Goal: Task Accomplishment & Management: Use online tool/utility

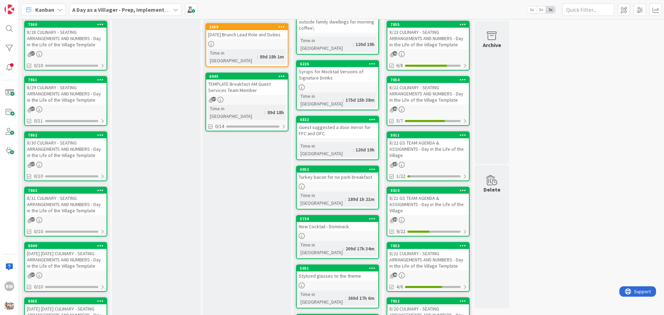
scroll to position [207, 0]
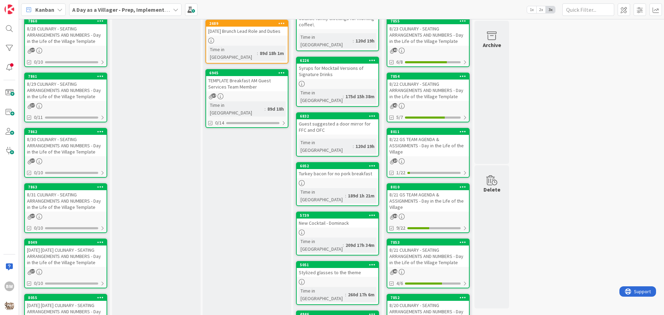
click at [420, 245] on div "8/21 CULINARY - SEATING ARRANGEMENTS AND NUMBERS - Day in the Life of the Villa…" at bounding box center [428, 255] width 82 height 21
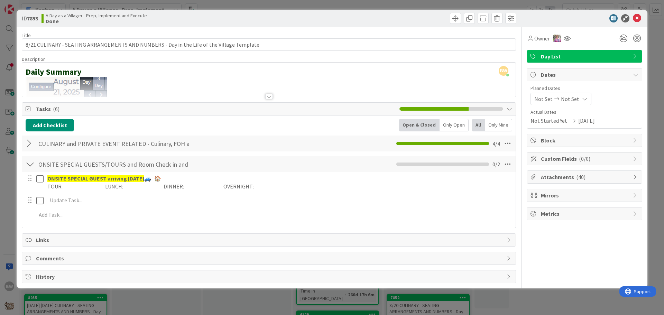
click at [28, 143] on div at bounding box center [30, 143] width 9 height 12
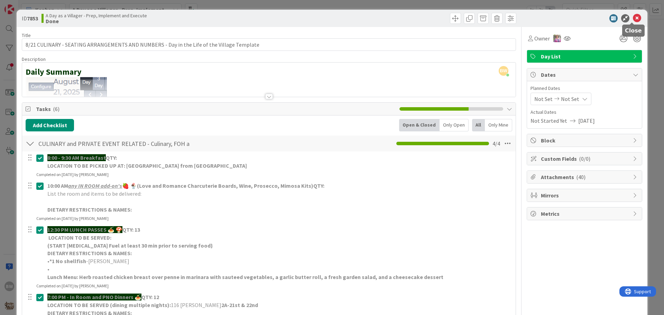
click at [632, 20] on icon at bounding box center [636, 18] width 8 height 8
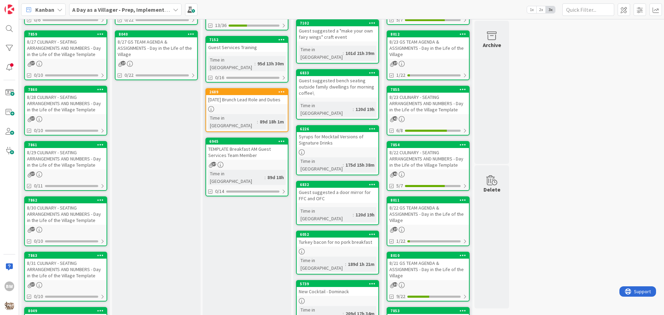
scroll to position [138, 0]
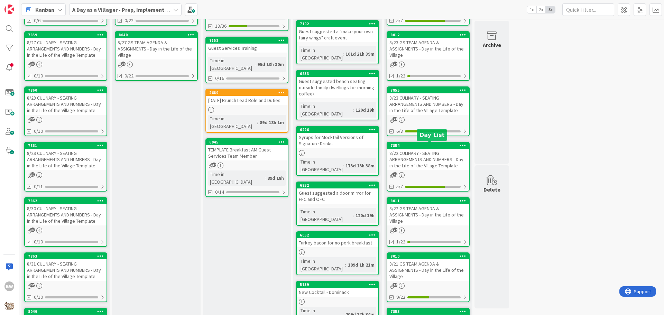
click at [428, 146] on div "7854" at bounding box center [429, 145] width 78 height 5
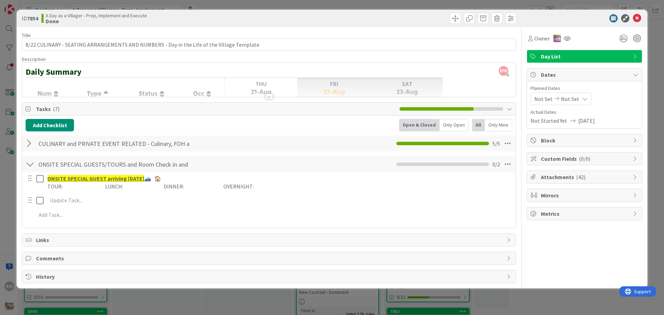
click at [29, 143] on div at bounding box center [30, 143] width 9 height 12
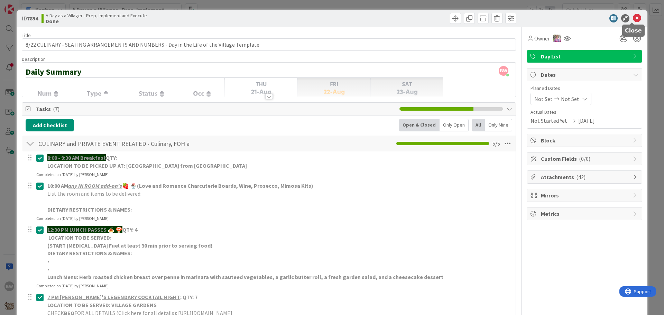
click at [632, 20] on icon at bounding box center [636, 18] width 8 height 8
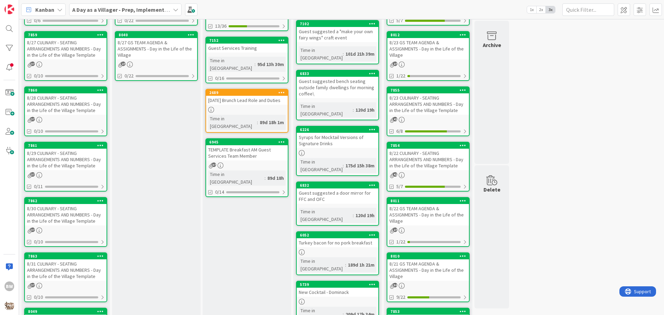
scroll to position [69, 0]
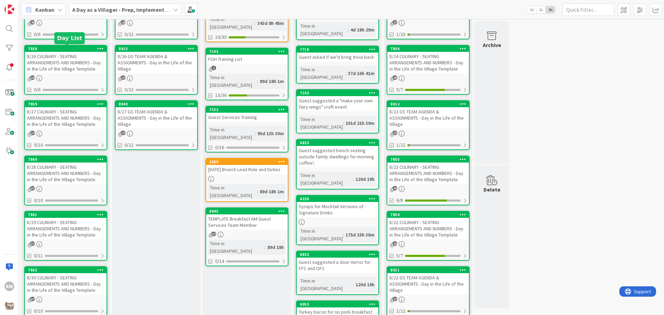
click at [59, 49] on div "7858" at bounding box center [67, 48] width 78 height 5
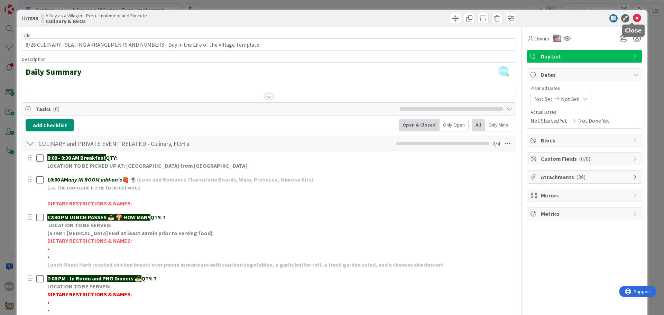
click at [632, 16] on icon at bounding box center [636, 18] width 8 height 8
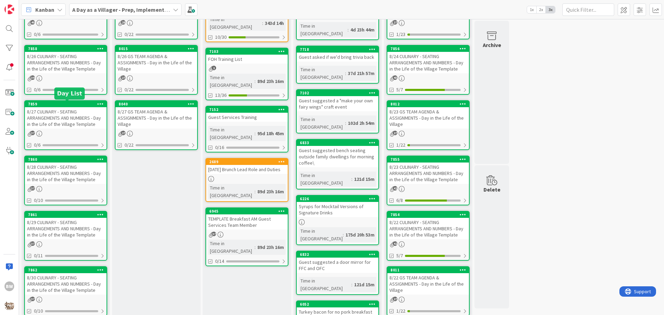
click at [76, 104] on div "7859" at bounding box center [67, 104] width 78 height 5
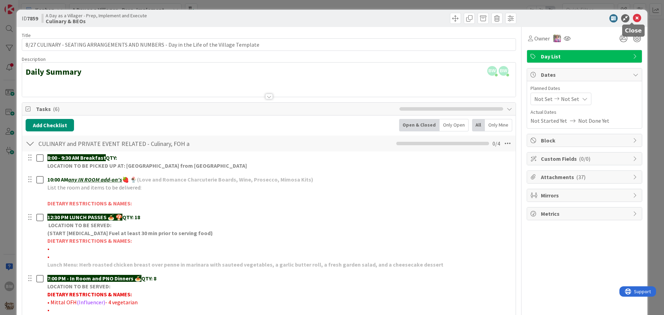
click at [632, 18] on icon at bounding box center [636, 18] width 8 height 8
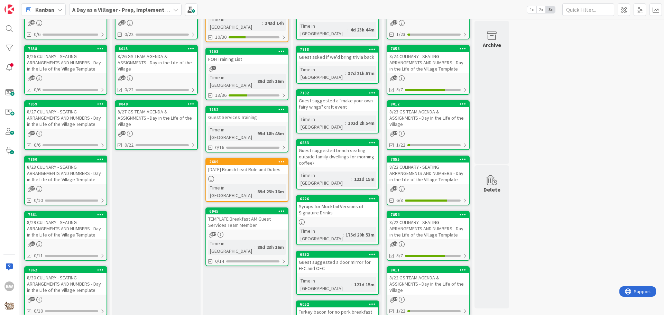
click at [65, 54] on div "8/26 CULINARY - SEATING ARRANGEMENTS AND NUMBERS - Day in the Life of the Villa…" at bounding box center [66, 62] width 82 height 21
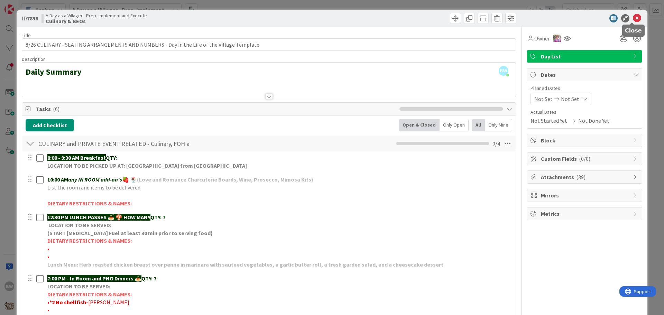
click at [632, 16] on icon at bounding box center [636, 18] width 8 height 8
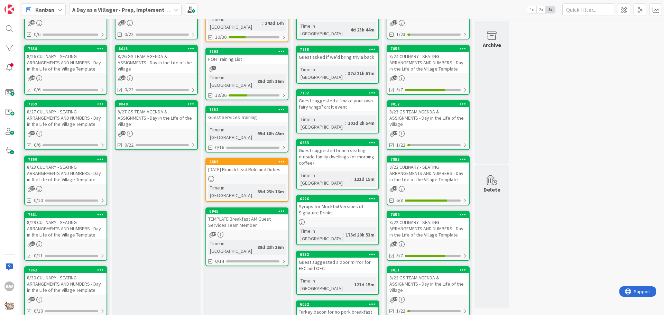
click at [50, 110] on div "8/27 CULINARY - SEATING ARRANGEMENTS AND NUMBERS - Day in the Life of the Villa…" at bounding box center [66, 117] width 82 height 21
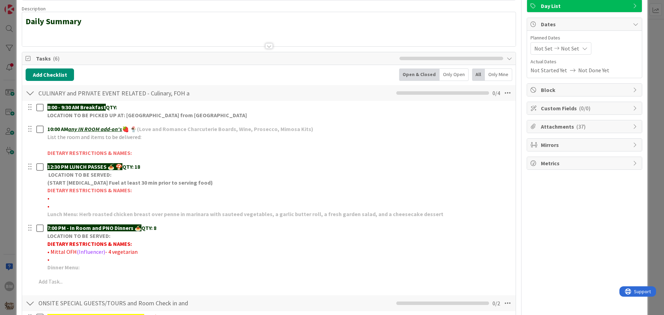
scroll to position [104, 0]
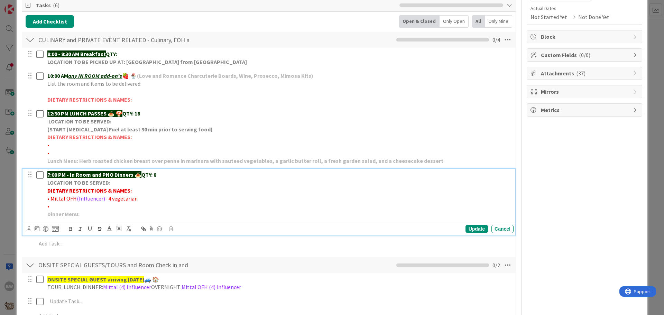
click at [56, 204] on p "•" at bounding box center [278, 206] width 463 height 8
click at [105, 198] on span "- 4 vegetarian" at bounding box center [121, 198] width 32 height 7
click at [107, 197] on span "- 4 vegetarian" at bounding box center [121, 198] width 32 height 7
click at [113, 197] on span "- *4 vegetarian" at bounding box center [122, 198] width 35 height 7
drag, startPoint x: 102, startPoint y: 197, endPoint x: 49, endPoint y: 201, distance: 52.7
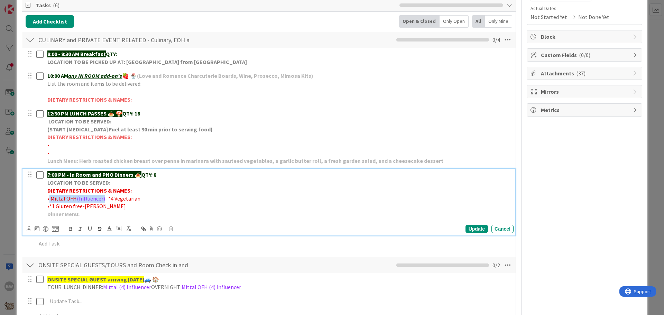
click at [49, 201] on p "• Mittal OFH (Influencer) - *4 Vegetarian" at bounding box center [278, 199] width 463 height 8
click at [49, 200] on span "• Mittal OFH" at bounding box center [61, 198] width 29 height 7
drag, startPoint x: 48, startPoint y: 198, endPoint x: 103, endPoint y: 198, distance: 54.3
click at [103, 198] on p "• Mittal OFH (Influencer) - *4 Vegetarian" at bounding box center [278, 199] width 463 height 8
drag, startPoint x: 95, startPoint y: 202, endPoint x: 122, endPoint y: 214, distance: 29.5
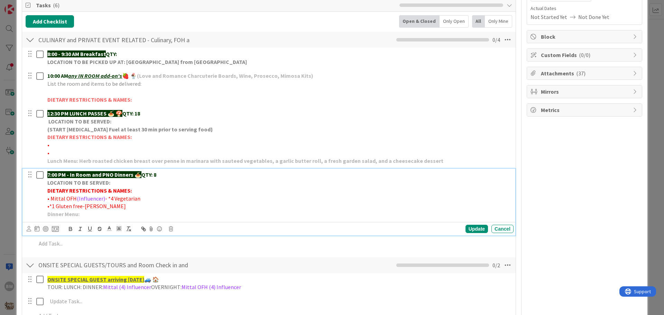
click at [122, 214] on p "Dinner Menu:" at bounding box center [278, 214] width 463 height 8
drag, startPoint x: 102, startPoint y: 197, endPoint x: 50, endPoint y: 196, distance: 51.9
click at [50, 196] on p "• Mittal OFH (Influencer) - *4 Vegetarian" at bounding box center [278, 199] width 463 height 8
click at [54, 196] on span "• - *4 Vegetarian" at bounding box center [66, 198] width 39 height 7
click at [85, 197] on p "•*4 Vegetarian" at bounding box center [278, 199] width 463 height 8
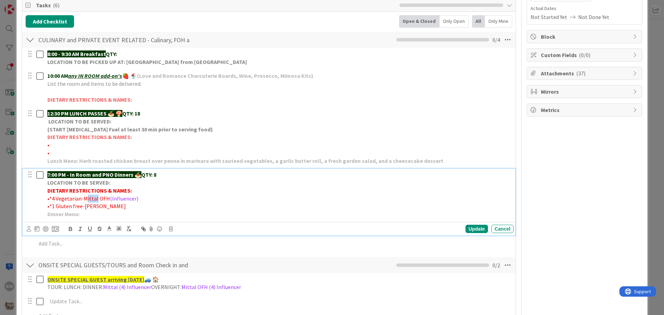
drag, startPoint x: 85, startPoint y: 198, endPoint x: 94, endPoint y: 199, distance: 9.0
click at [94, 199] on span "•*4 Vegetarian-Mittal OFH" at bounding box center [78, 198] width 63 height 7
drag, startPoint x: 79, startPoint y: 197, endPoint x: 50, endPoint y: 197, distance: 29.4
click at [50, 197] on span "•*4 Vegetarian-MITTAL OFH" at bounding box center [80, 198] width 66 height 7
click at [71, 231] on icon "button" at bounding box center [70, 229] width 6 height 6
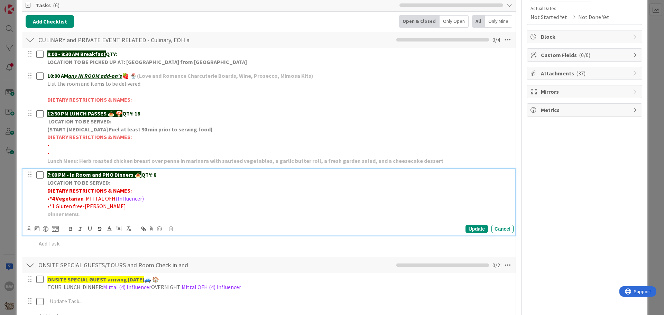
click at [80, 208] on span "•*1 Gluten free-HARDEN" at bounding box center [86, 206] width 78 height 7
drag, startPoint x: 80, startPoint y: 206, endPoint x: 50, endPoint y: 202, distance: 30.3
click at [50, 202] on p "•*1 Gluten free-HARDEN" at bounding box center [278, 206] width 463 height 8
click at [71, 229] on icon "button" at bounding box center [70, 229] width 6 height 6
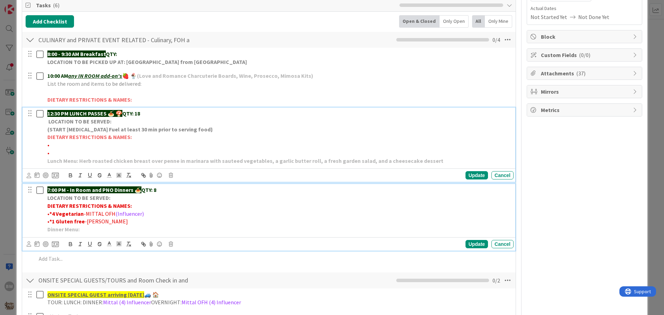
scroll to position [119, 0]
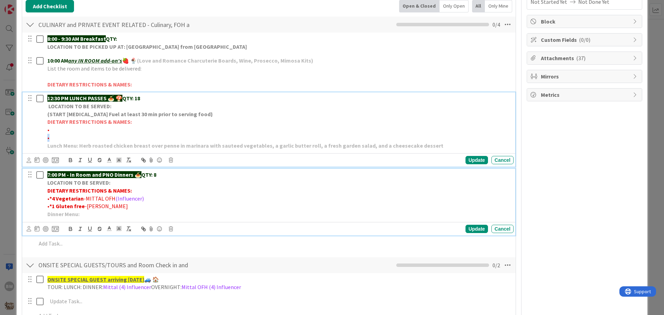
drag, startPoint x: 47, startPoint y: 136, endPoint x: 83, endPoint y: 140, distance: 36.1
click at [83, 140] on div "12:30 PM LUNCH PASSES 🍝 🍄 QTY: 18 LOCATION TO BE SERVED: (START Chafing Fuel at…" at bounding box center [279, 121] width 469 height 59
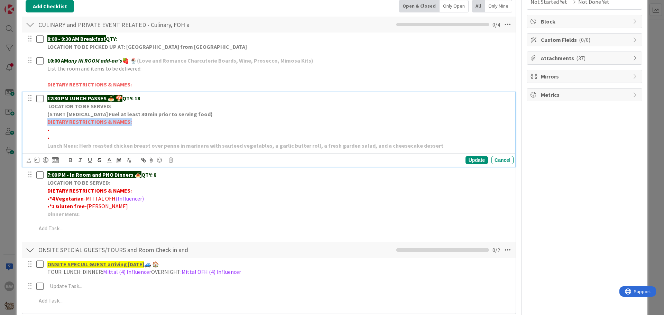
drag, startPoint x: 134, startPoint y: 120, endPoint x: 48, endPoint y: 121, distance: 86.4
click at [48, 121] on p "DIETARY RESTRICTIONS & NAMES:" at bounding box center [278, 122] width 463 height 8
copy strong "DIETARY RESTRICTIONS & NAMES:"
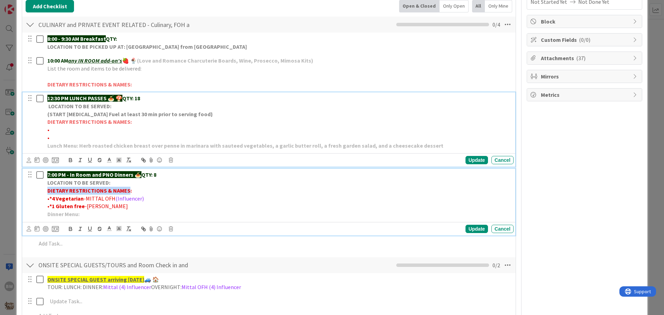
drag, startPoint x: 129, startPoint y: 191, endPoint x: 44, endPoint y: 190, distance: 84.3
click at [44, 190] on div "7:00 PM - In Room and PNO Dinners 🍝 QTY: 8 LOCATION TO BE SERVED: DIETARY RESTR…" at bounding box center [269, 194] width 488 height 51
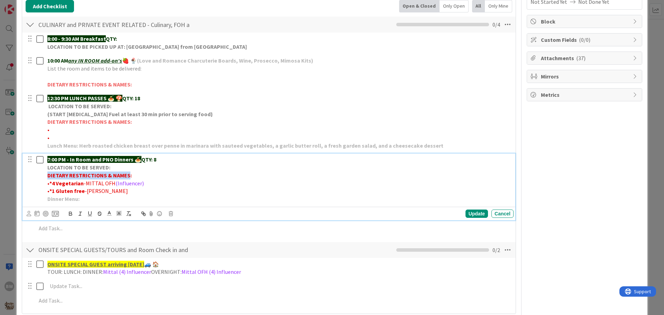
scroll to position [104, 0]
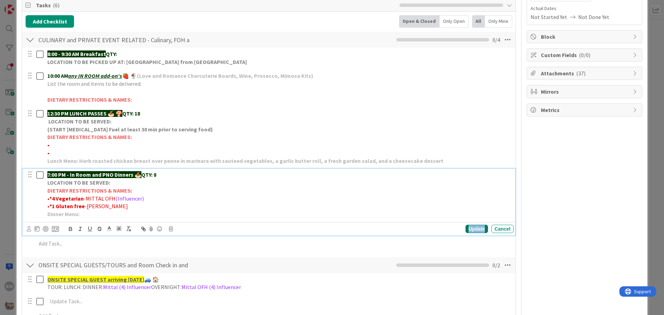
click at [465, 227] on div "Update" at bounding box center [476, 229] width 22 height 8
drag, startPoint x: 159, startPoint y: 175, endPoint x: 155, endPoint y: 173, distance: 3.6
click at [155, 173] on p "7:00 PM - In Room and PNO Dinners 🍝 QTY: 8" at bounding box center [278, 175] width 463 height 8
click at [471, 230] on div "Update" at bounding box center [476, 229] width 22 height 8
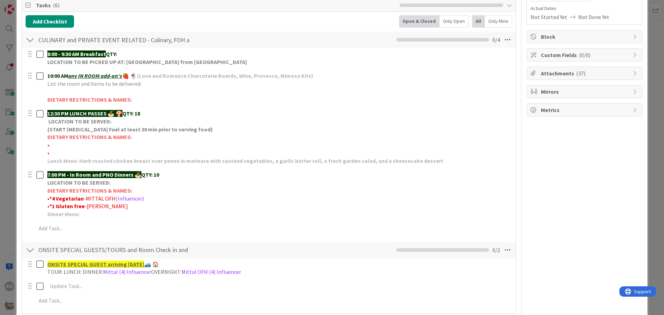
scroll to position [0, 0]
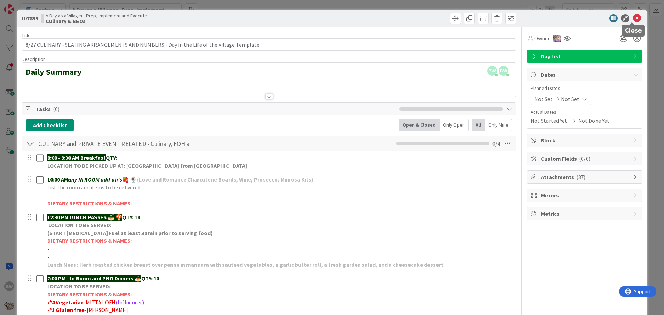
click at [632, 16] on icon at bounding box center [636, 18] width 8 height 8
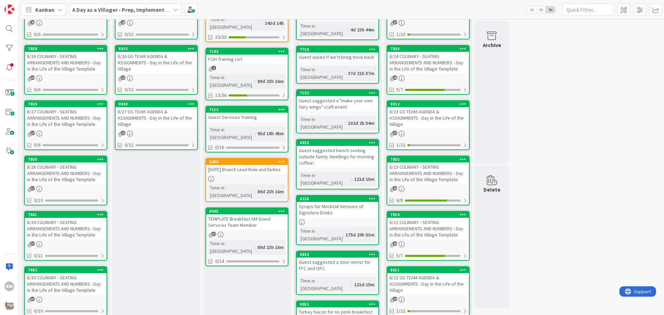
click at [60, 162] on div "7860" at bounding box center [66, 159] width 82 height 6
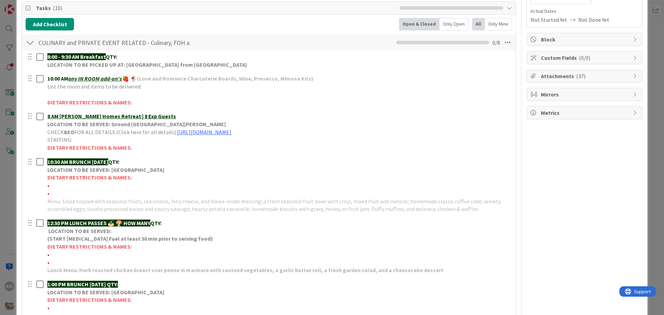
scroll to position [104, 0]
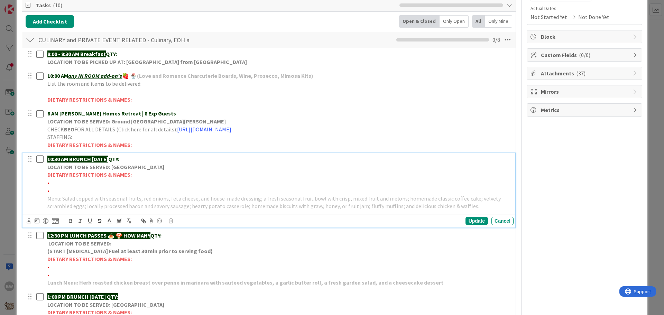
click at [73, 172] on strong "DIETARY RESTRICTIONS & NAMES:" at bounding box center [89, 174] width 84 height 7
click at [171, 218] on div "Update Cancel" at bounding box center [270, 221] width 487 height 10
click at [170, 220] on icon at bounding box center [171, 220] width 4 height 5
click at [191, 246] on div "Delete" at bounding box center [189, 250] width 26 height 12
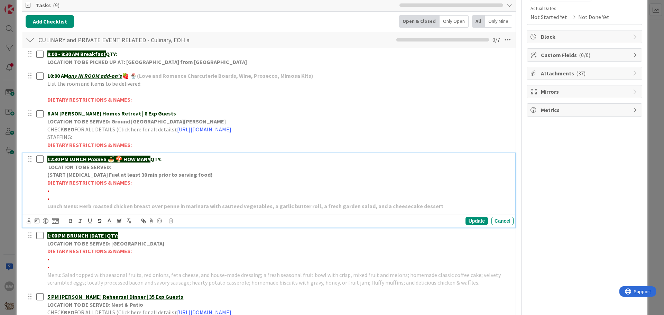
click at [187, 156] on p "12:30 PM LUNCH PASSES 🍝 🍄 HOW MANY QTY:" at bounding box center [278, 159] width 463 height 8
drag, startPoint x: 124, startPoint y: 159, endPoint x: 154, endPoint y: 157, distance: 29.8
click at [154, 157] on p "12:30 PM LUNCH PASSES 🍝 🍄 HOW MANY QTY:" at bounding box center [278, 159] width 463 height 8
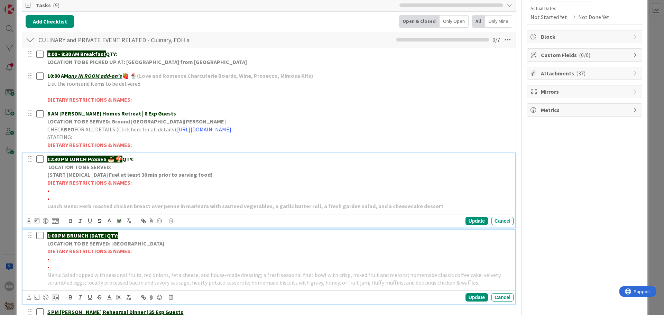
click at [97, 245] on strong "LOCATION TO BE SERVED: [GEOGRAPHIC_DATA]" at bounding box center [105, 243] width 117 height 7
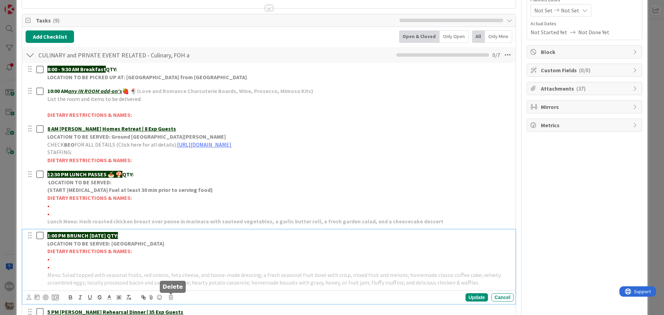
click at [171, 297] on icon at bounding box center [171, 297] width 4 height 5
click at [194, 284] on div "Delete" at bounding box center [189, 284] width 26 height 12
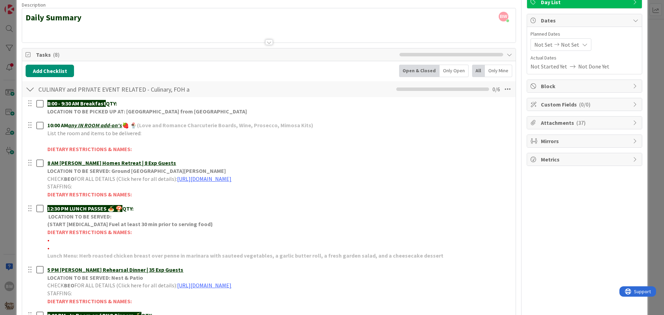
scroll to position [104, 0]
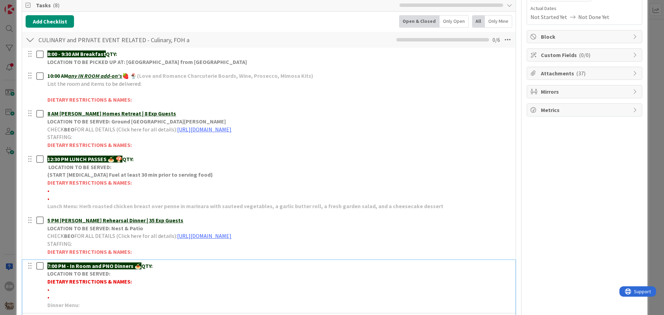
click at [164, 265] on p "7:00 PM - In Room and PNO Dinners 🍝 QTY:" at bounding box center [278, 266] width 463 height 8
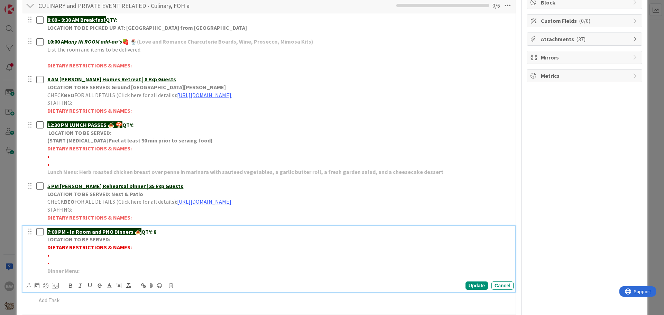
scroll to position [242, 0]
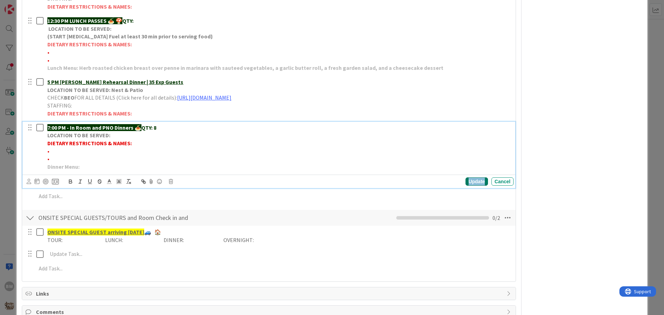
click at [470, 179] on div "Update" at bounding box center [476, 181] width 22 height 8
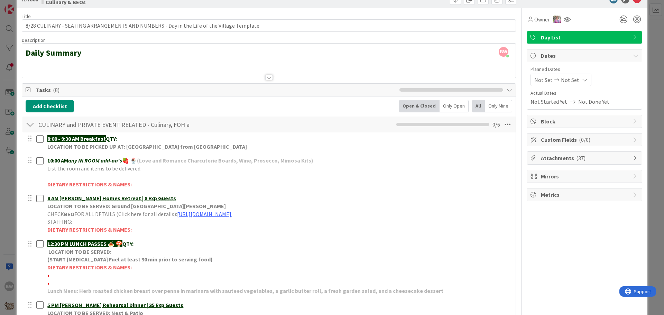
scroll to position [0, 0]
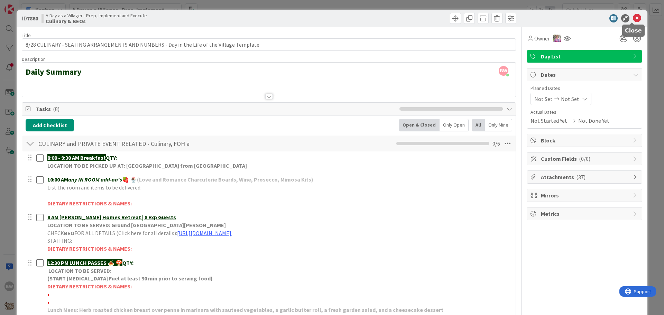
click at [632, 16] on icon at bounding box center [636, 18] width 8 height 8
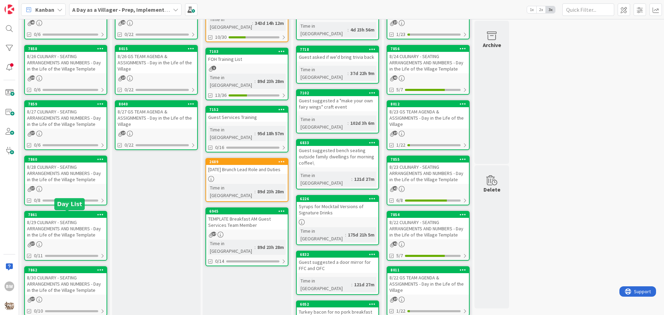
click at [63, 216] on div "7861" at bounding box center [67, 214] width 78 height 5
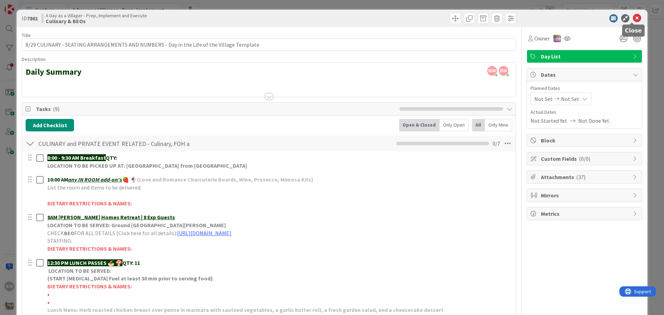
click at [632, 16] on icon at bounding box center [636, 18] width 8 height 8
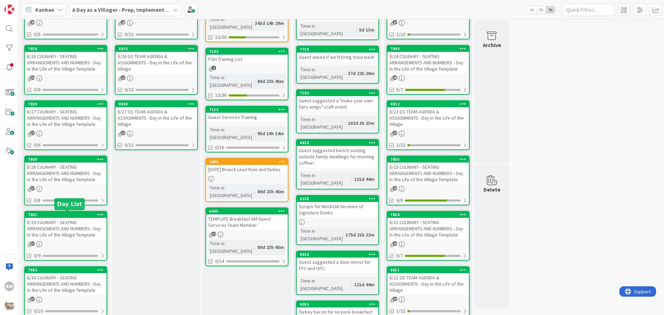
click at [65, 216] on div "7861" at bounding box center [67, 214] width 78 height 5
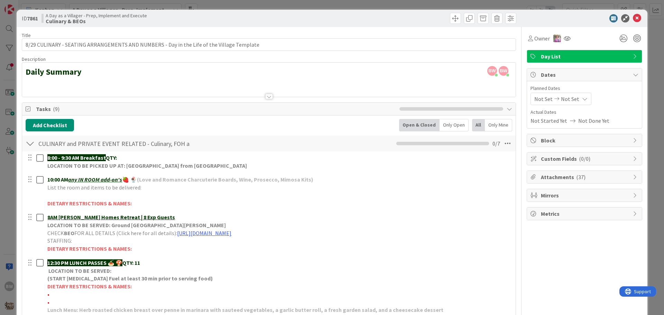
scroll to position [138, 0]
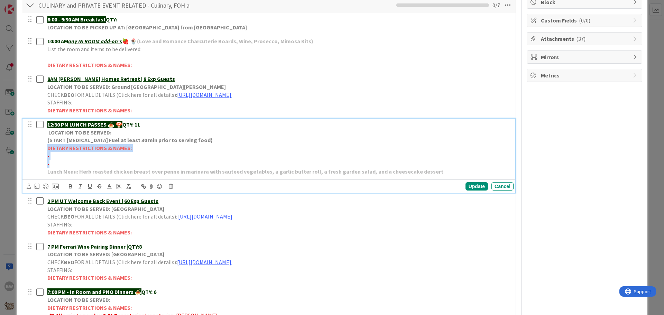
drag, startPoint x: 47, startPoint y: 147, endPoint x: 159, endPoint y: 164, distance: 113.5
click at [159, 164] on div "12:30 PM LUNCH PASSES 🍝 🍄 QTY: 11 LOCATION TO BE SERVED: (START Chafing Fuel at…" at bounding box center [279, 148] width 469 height 59
copy div "DIETARY RESTRICTIONS & NAMES: • •"
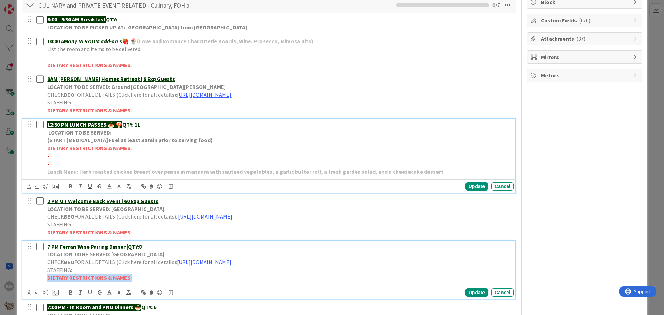
drag, startPoint x: 47, startPoint y: 278, endPoint x: 120, endPoint y: 278, distance: 72.2
click at [132, 276] on p "DIETARY RESTRICTIONS & NAMES:" at bounding box center [278, 278] width 463 height 8
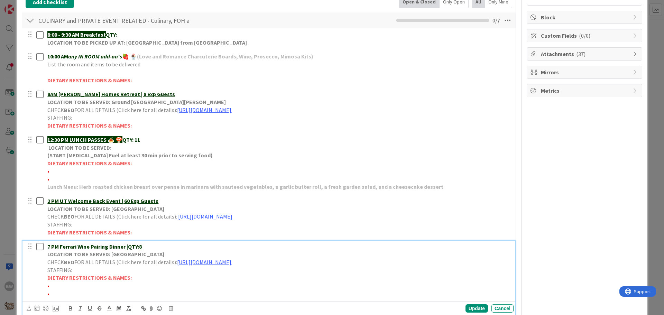
click at [53, 286] on p "•" at bounding box center [278, 286] width 463 height 8
click at [74, 285] on span "•*1 No pork-IRVINE" at bounding box center [101, 285] width 109 height 7
click at [73, 285] on span "•*1 No pork-IRVINE" at bounding box center [101, 285] width 109 height 7
drag, startPoint x: 73, startPoint y: 285, endPoint x: 59, endPoint y: 286, distance: 13.8
click at [49, 283] on span "•*1 No pork-IRVINE" at bounding box center [101, 285] width 109 height 7
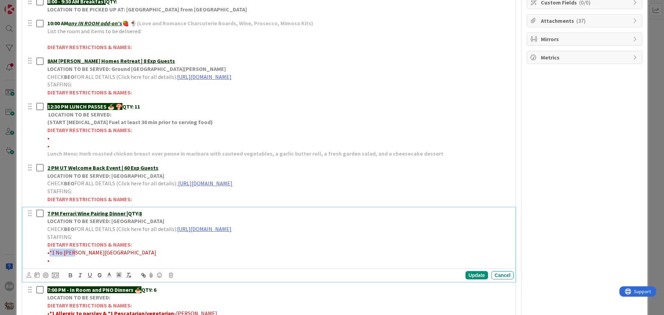
scroll to position [158, 0]
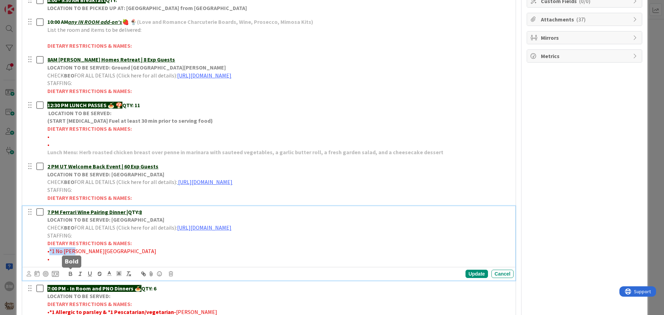
click at [70, 274] on icon "button" at bounding box center [70, 275] width 3 height 2
click at [465, 270] on div "Update" at bounding box center [476, 274] width 22 height 8
click at [144, 211] on p "7 PM Ferrari Wine Pairing Dinner | QTY: 8" at bounding box center [278, 212] width 463 height 8
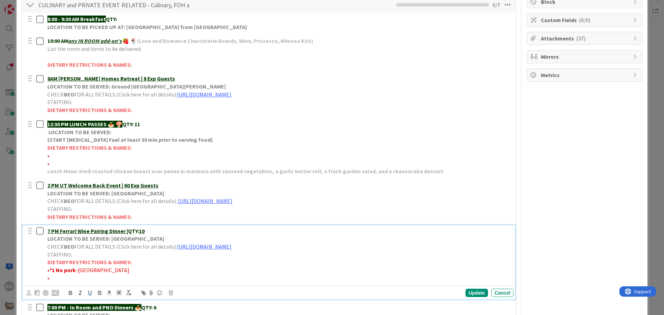
scroll to position [123, 0]
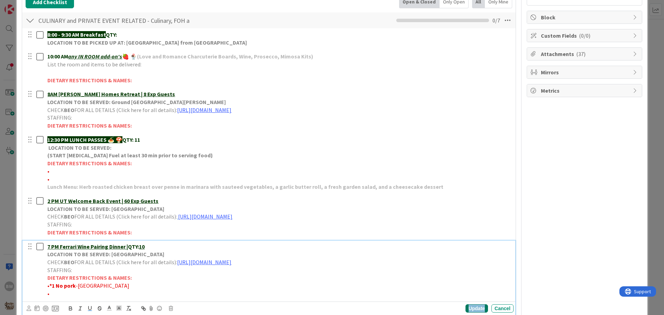
click at [473, 308] on div "Update" at bounding box center [476, 308] width 22 height 8
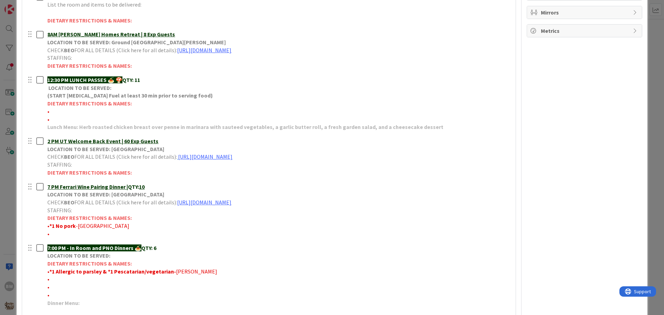
scroll to position [227, 0]
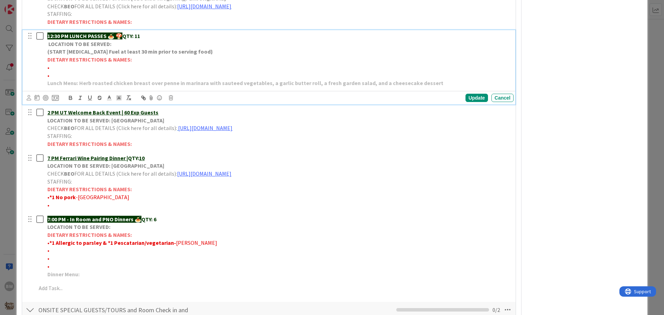
click at [52, 64] on p "•" at bounding box center [278, 68] width 463 height 8
drag, startPoint x: 68, startPoint y: 67, endPoint x: 50, endPoint y: 66, distance: 18.7
click at [50, 66] on span "•*1 Vegan-HUTCHENSON" at bounding box center [80, 67] width 66 height 7
click at [71, 99] on icon "button" at bounding box center [70, 98] width 6 height 6
click at [212, 59] on p "DIETARY RESTRICTIONS & NAMES:" at bounding box center [278, 60] width 463 height 8
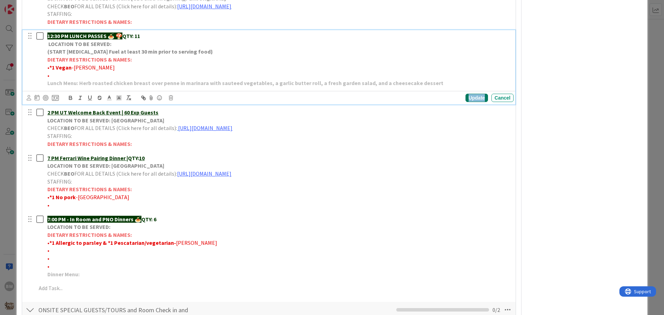
click at [465, 100] on div "Update" at bounding box center [476, 98] width 22 height 8
click at [140, 35] on strong "QTY: 11" at bounding box center [131, 35] width 18 height 7
click at [468, 96] on div "Update" at bounding box center [476, 98] width 22 height 8
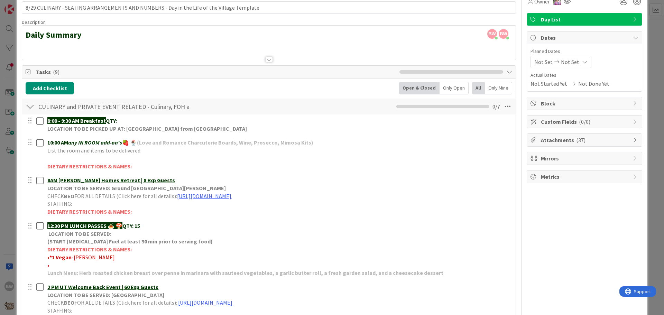
scroll to position [0, 0]
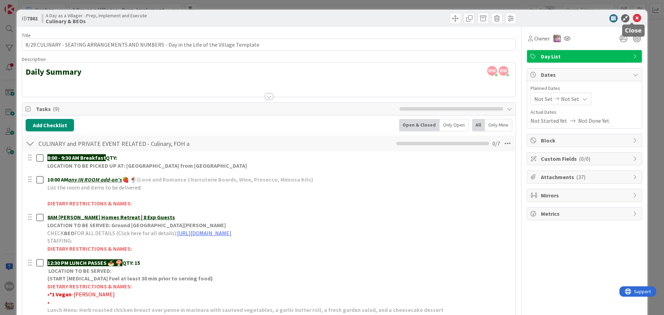
click at [632, 18] on icon at bounding box center [636, 18] width 8 height 8
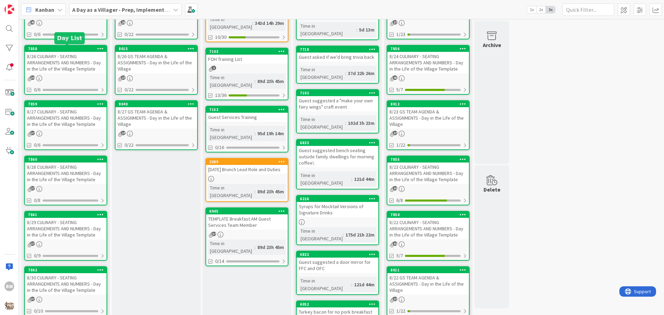
click at [53, 49] on div "7858" at bounding box center [67, 48] width 78 height 5
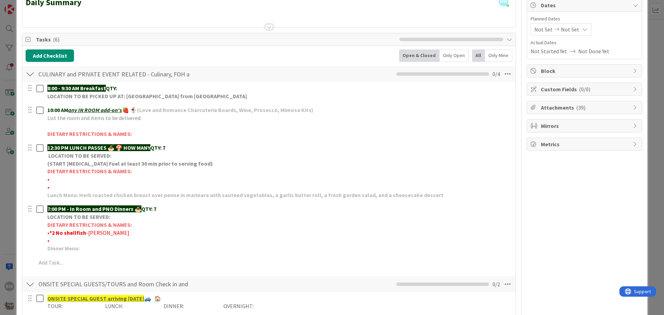
scroll to position [69, 0]
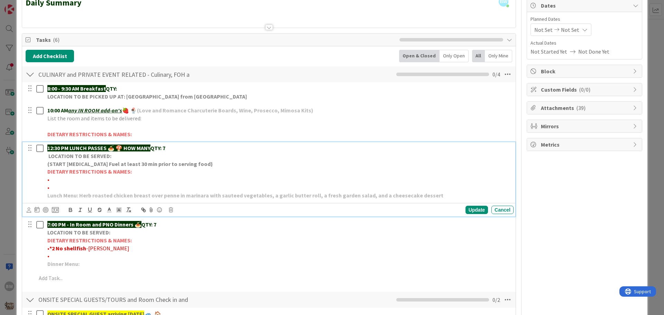
drag, startPoint x: 153, startPoint y: 146, endPoint x: 123, endPoint y: 148, distance: 30.5
click at [123, 148] on p "12:30 PM LUNCH PASSES 🍝 🍄 HOW MANY QTY: 7" at bounding box center [278, 148] width 463 height 8
click at [467, 210] on div "Update" at bounding box center [476, 210] width 22 height 8
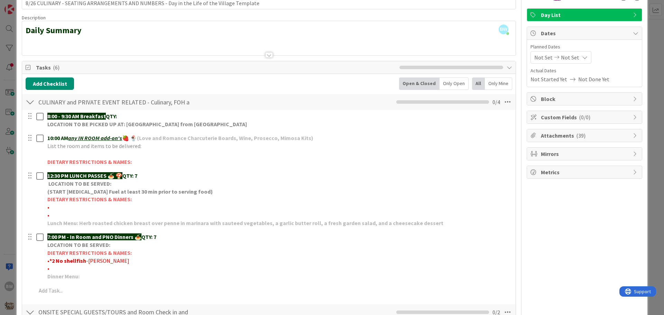
scroll to position [0, 0]
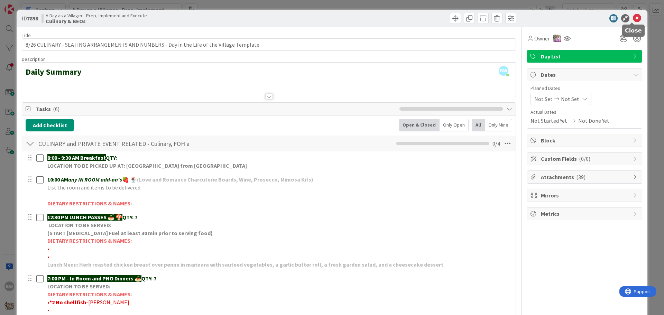
click at [634, 17] on icon at bounding box center [636, 18] width 8 height 8
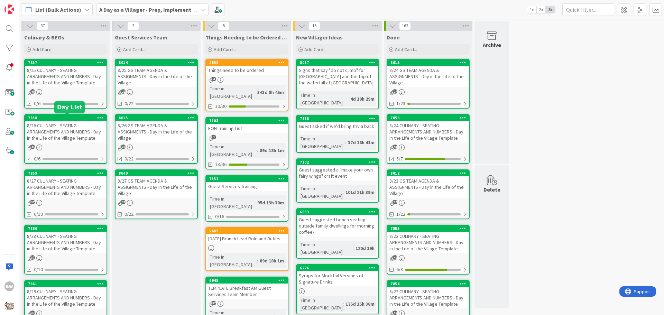
click at [58, 120] on div "7858" at bounding box center [67, 117] width 78 height 5
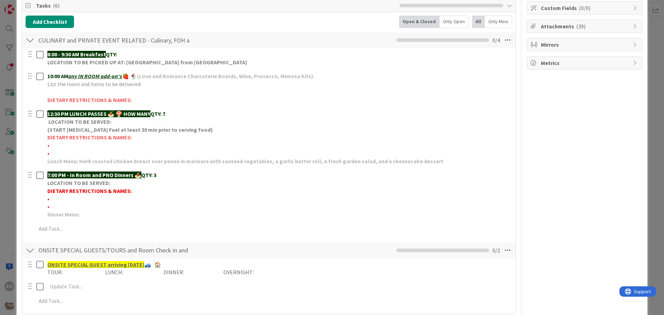
scroll to position [104, 0]
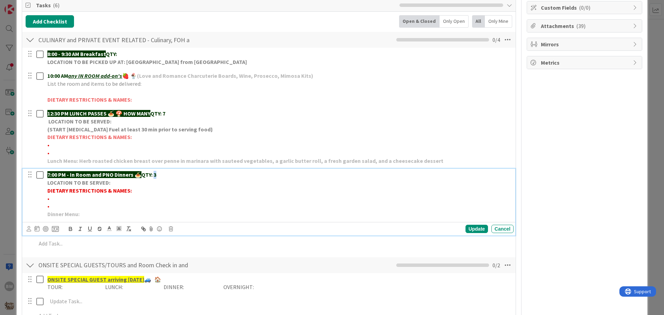
drag, startPoint x: 162, startPoint y: 176, endPoint x: 155, endPoint y: 176, distance: 6.9
click at [155, 176] on p "7:00 PM - In Room and PNO Dinners 🍝 QTY: 3" at bounding box center [278, 175] width 463 height 8
click at [471, 228] on div "Update" at bounding box center [476, 229] width 22 height 8
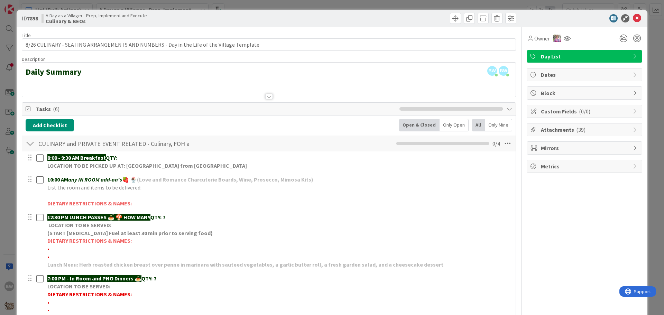
scroll to position [138, 0]
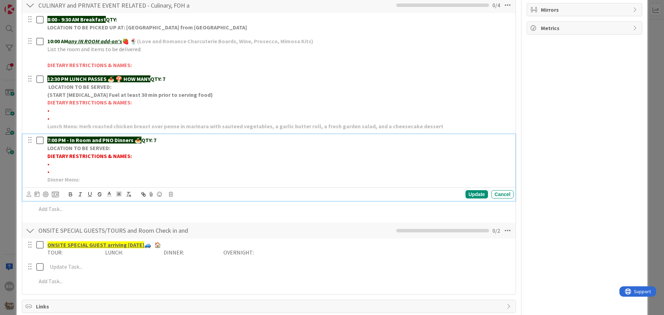
click at [54, 162] on p "•" at bounding box center [278, 164] width 463 height 8
drag, startPoint x: 82, startPoint y: 164, endPoint x: 50, endPoint y: 160, distance: 32.0
click at [50, 160] on span "•*2 No shellfish-BOEHM" at bounding box center [87, 163] width 80 height 7
click at [71, 194] on icon "button" at bounding box center [70, 195] width 3 height 2
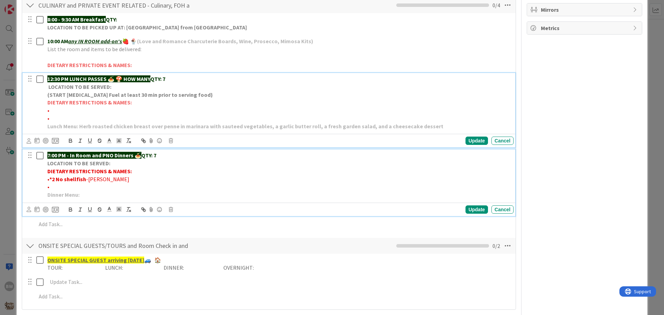
scroll to position [153, 0]
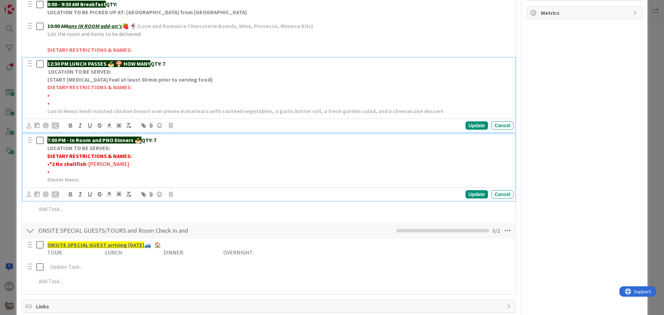
drag, startPoint x: 130, startPoint y: 105, endPoint x: 122, endPoint y: 105, distance: 7.9
click at [122, 105] on div "12:30 PM LUNCH PASSES 🍝 🍄 HOW MANY QTY: 7 LOCATION TO BE SERVED: (START Chafing…" at bounding box center [279, 87] width 469 height 59
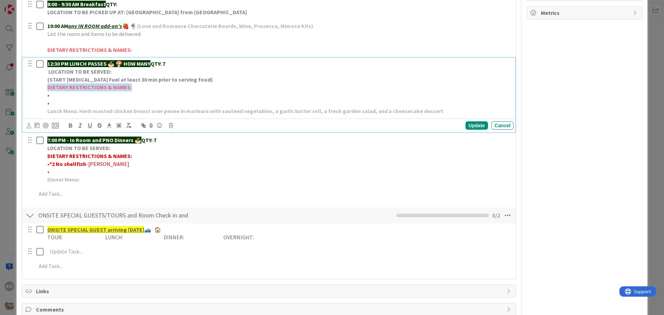
drag, startPoint x: 132, startPoint y: 87, endPoint x: 48, endPoint y: 83, distance: 84.1
click at [48, 83] on p "DIETARY RESTRICTIONS & NAMES:" at bounding box center [278, 87] width 463 height 8
copy strong "DIETARY RESTRICTIONS & NAMES:"
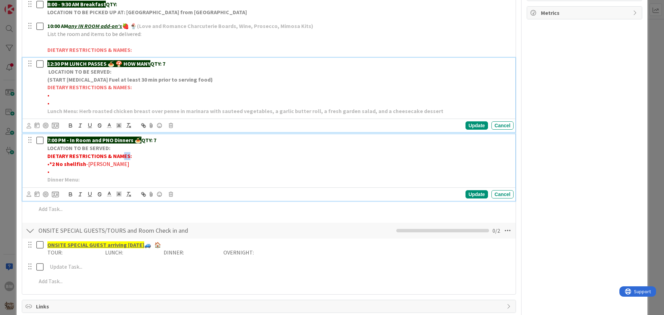
drag, startPoint x: 129, startPoint y: 156, endPoint x: 120, endPoint y: 155, distance: 8.4
click at [120, 155] on strong "DIETARY RESTRICTIONS & NAMES:" at bounding box center [89, 155] width 84 height 7
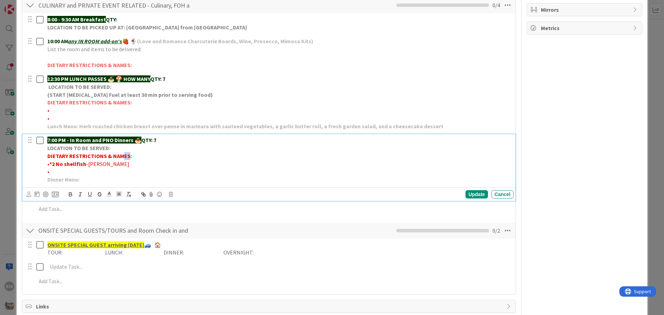
click at [127, 156] on strong "DIETARY RESTRICTIONS & NAMES:" at bounding box center [89, 155] width 84 height 7
drag, startPoint x: 129, startPoint y: 157, endPoint x: 49, endPoint y: 153, distance: 80.2
click at [49, 153] on strong "DIETARY RESTRICTIONS & NAMES:" at bounding box center [89, 155] width 84 height 7
click at [473, 194] on div "Update" at bounding box center [476, 194] width 22 height 8
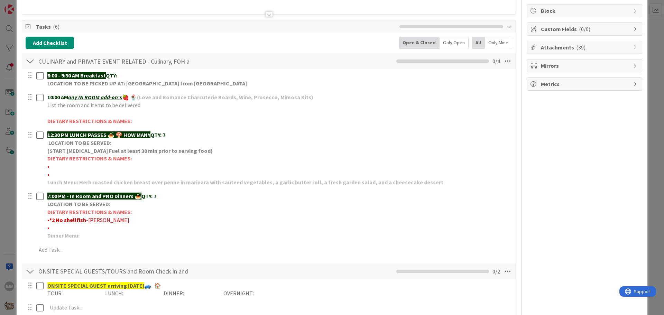
scroll to position [0, 0]
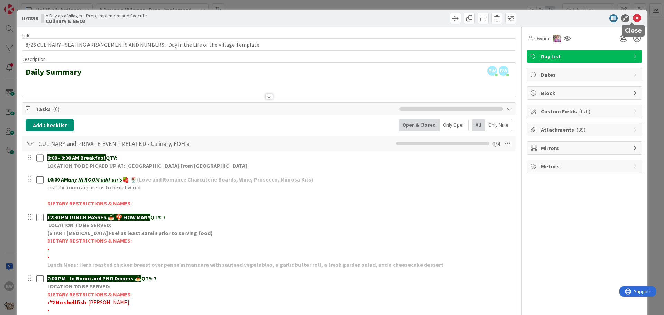
click at [632, 18] on icon at bounding box center [636, 18] width 8 height 8
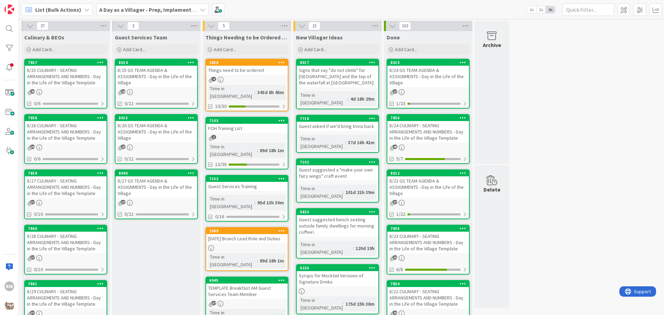
click at [60, 176] on div "8/27 CULINARY - SEATING ARRANGEMENTS AND NUMBERS - Day in the Life of the Villa…" at bounding box center [66, 186] width 82 height 21
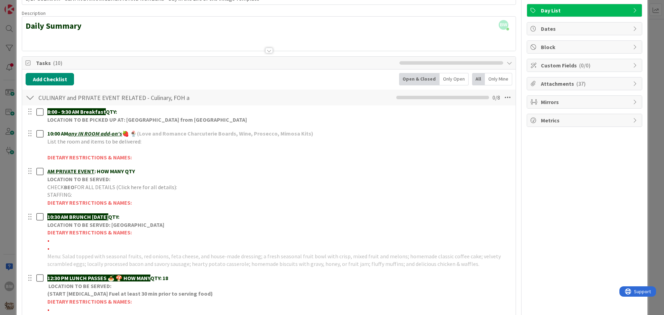
scroll to position [104, 0]
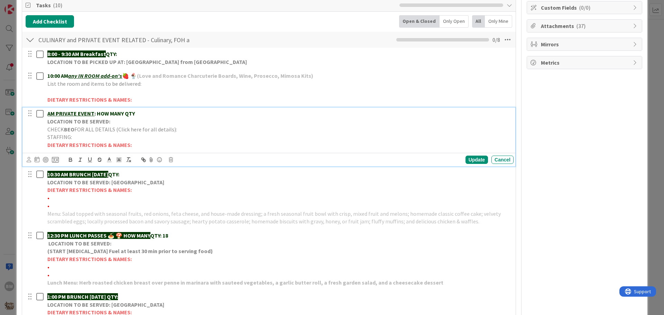
click at [89, 123] on strong "LOCATION TO BE SERVED:" at bounding box center [78, 121] width 63 height 7
click at [170, 160] on icon at bounding box center [171, 159] width 4 height 5
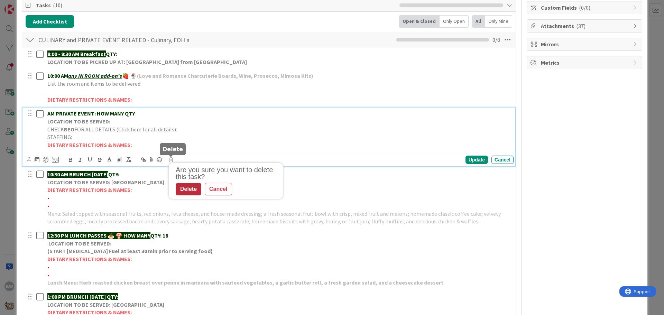
click at [186, 187] on div "Delete" at bounding box center [189, 189] width 26 height 12
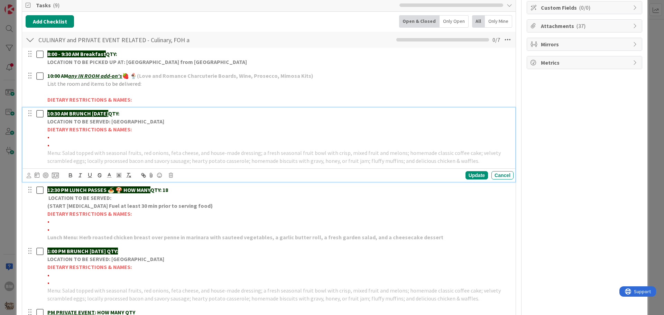
click at [99, 121] on strong "LOCATION TO BE SERVED: [GEOGRAPHIC_DATA]" at bounding box center [105, 121] width 117 height 7
click at [170, 175] on icon at bounding box center [171, 175] width 4 height 5
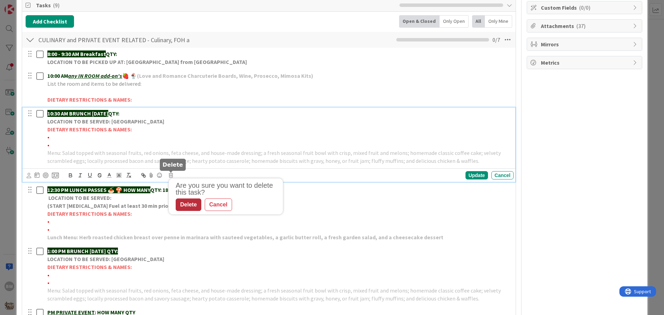
click at [190, 201] on div "Delete" at bounding box center [189, 204] width 26 height 12
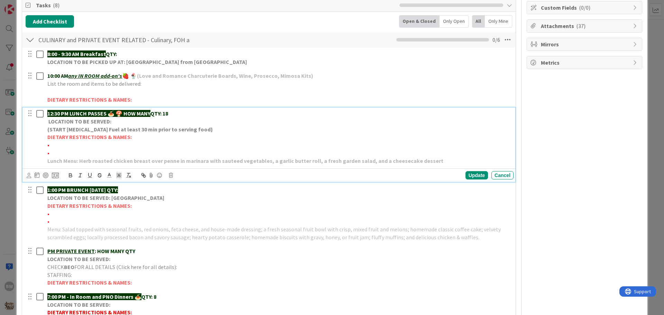
drag, startPoint x: 124, startPoint y: 111, endPoint x: 154, endPoint y: 111, distance: 30.1
click at [154, 111] on p "12:30 PM LUNCH PASSES 🍝 🍄 HOW MANY QTY: 18" at bounding box center [278, 114] width 463 height 8
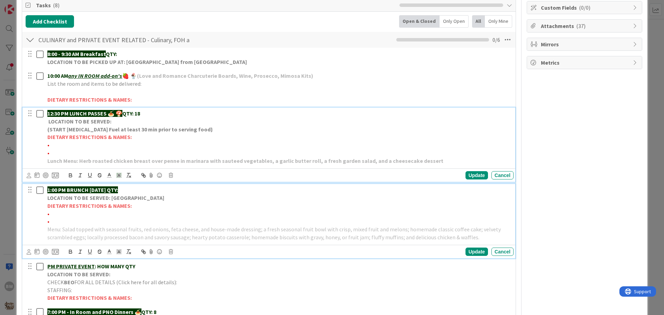
click at [94, 203] on strong "DIETARY RESTRICTIONS & NAMES:" at bounding box center [89, 205] width 84 height 7
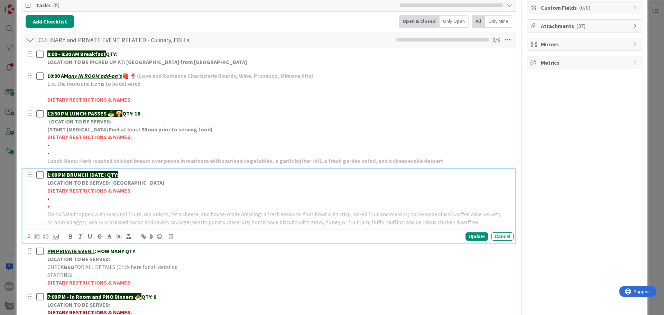
scroll to position [88, 0]
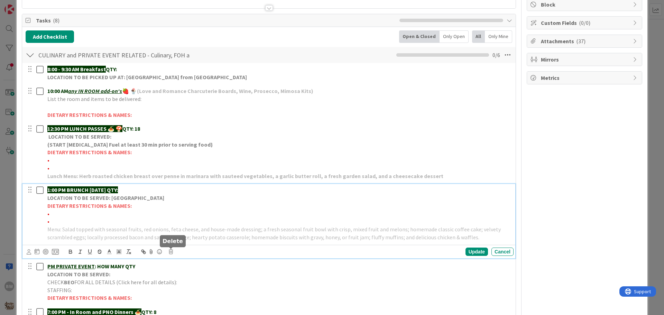
click at [171, 253] on icon at bounding box center [171, 251] width 4 height 5
click at [187, 283] on div "Delete" at bounding box center [189, 281] width 26 height 12
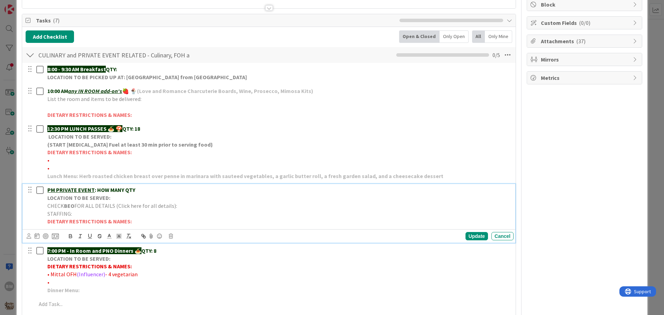
click at [85, 219] on strong "DIETARY RESTRICTIONS & NAMES:" at bounding box center [89, 221] width 84 height 7
click at [171, 234] on body "BW List (Bulk Actions) My Zone Organization Select a single board Kanban List (…" at bounding box center [332, 157] width 664 height 315
click at [170, 237] on icon at bounding box center [171, 236] width 4 height 5
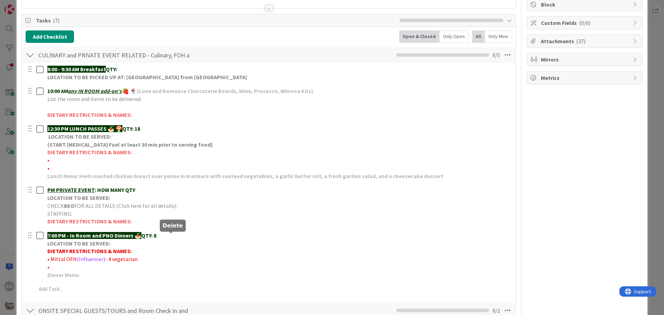
click at [184, 265] on div "8:00 - 9:30 AM Breakfast QTY: LOCATION TO BE PICKED UP AT: WILLOWS LANDING FRID…" at bounding box center [269, 180] width 486 height 235
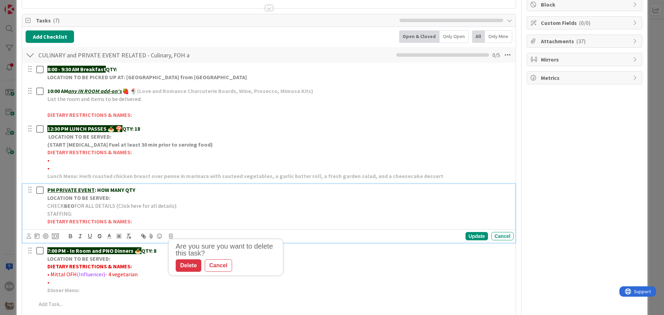
click at [103, 193] on strong "PM PRIVATE EVENT : HOW MANY QTY" at bounding box center [91, 189] width 88 height 7
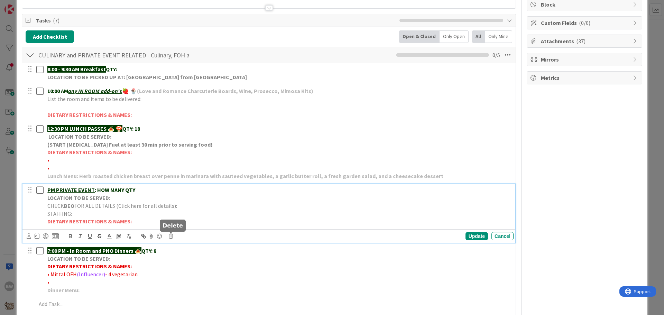
click at [171, 237] on icon at bounding box center [171, 236] width 4 height 5
click at [185, 265] on div "Delete" at bounding box center [189, 265] width 26 height 12
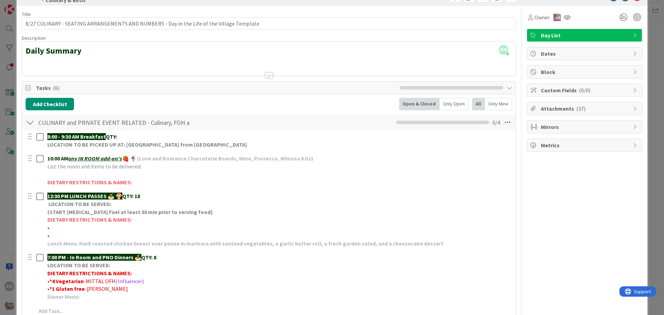
scroll to position [0, 0]
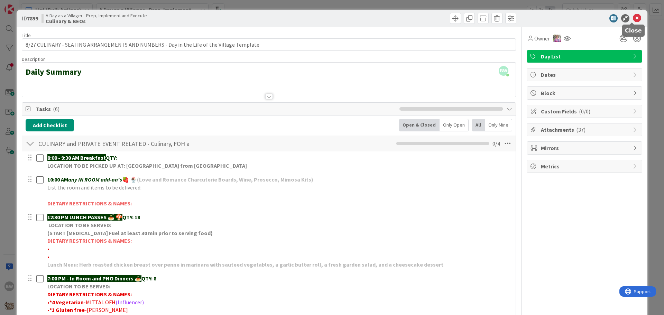
click at [632, 17] on icon at bounding box center [636, 18] width 8 height 8
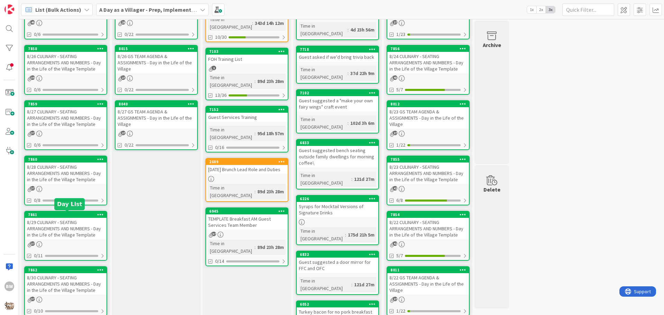
click at [61, 215] on div "7861" at bounding box center [67, 214] width 78 height 5
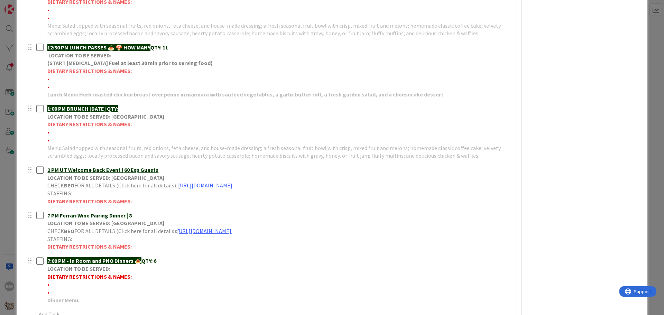
scroll to position [104, 0]
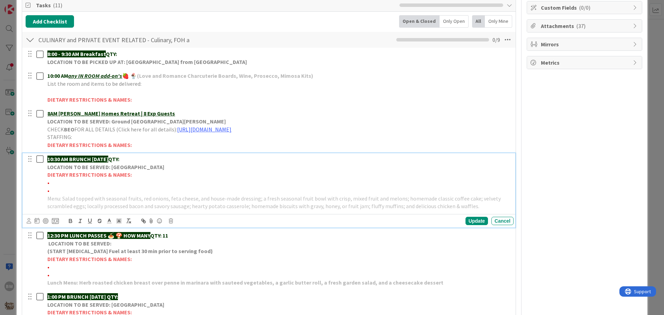
click at [112, 164] on strong "LOCATION TO BE SERVED: [GEOGRAPHIC_DATA]" at bounding box center [105, 166] width 117 height 7
click at [171, 222] on icon at bounding box center [171, 220] width 4 height 5
click at [187, 249] on div "Delete" at bounding box center [189, 250] width 26 height 12
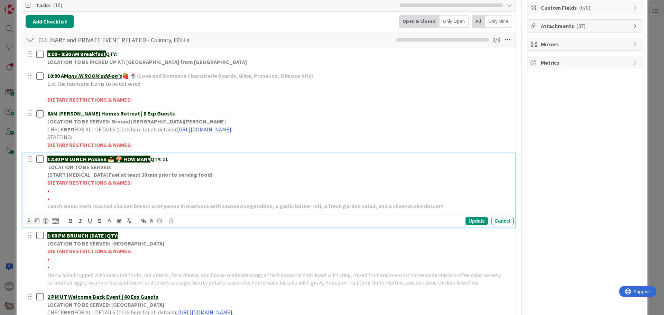
drag, startPoint x: 125, startPoint y: 159, endPoint x: 154, endPoint y: 157, distance: 29.1
click at [154, 157] on p "12:30 PM LUNCH PASSES 🍝 🍄 HOW MANY QTY: 11" at bounding box center [278, 159] width 463 height 8
click at [467, 219] on div "Update" at bounding box center [476, 221] width 22 height 8
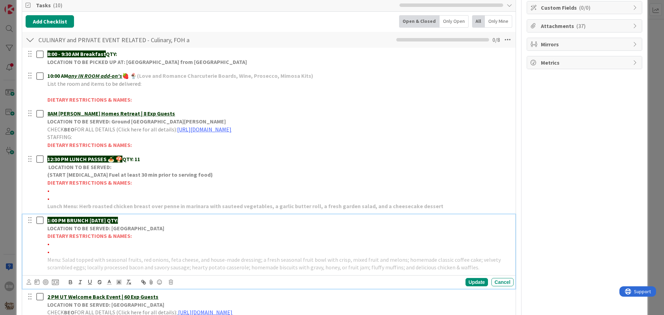
click at [94, 220] on strong "1:00 PM BRUNCH [DATE] QTY:" at bounding box center [82, 220] width 71 height 7
click at [171, 283] on icon at bounding box center [171, 282] width 4 height 5
click at [187, 267] on div "Delete" at bounding box center [189, 269] width 26 height 12
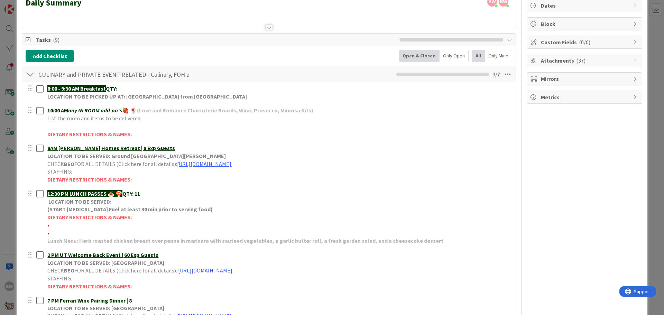
scroll to position [207, 0]
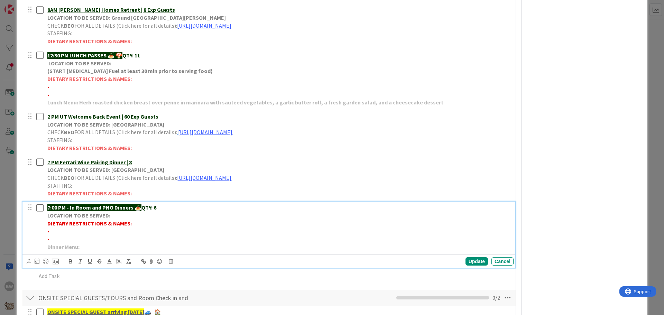
click at [143, 207] on strong "QTY: 6" at bounding box center [148, 207] width 15 height 7
drag, startPoint x: 143, startPoint y: 207, endPoint x: 154, endPoint y: 209, distance: 11.2
click at [154, 209] on strong "QTY: 6" at bounding box center [148, 207] width 15 height 7
copy strong "QTY:"
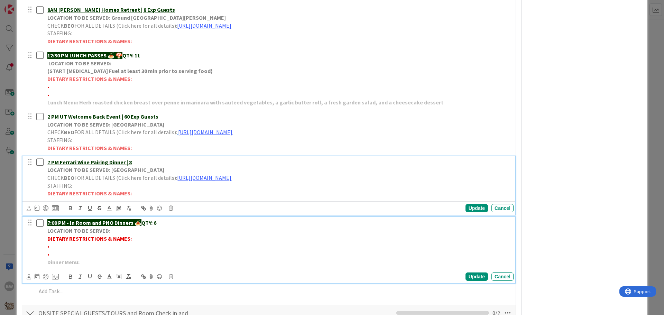
click at [130, 162] on u "7 PM Ferrari Wine Pairing Dinner | 8" at bounding box center [89, 162] width 84 height 7
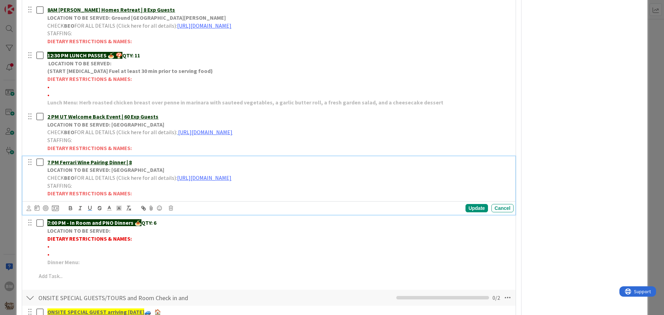
paste div
click at [468, 208] on div "Update" at bounding box center [476, 208] width 22 height 8
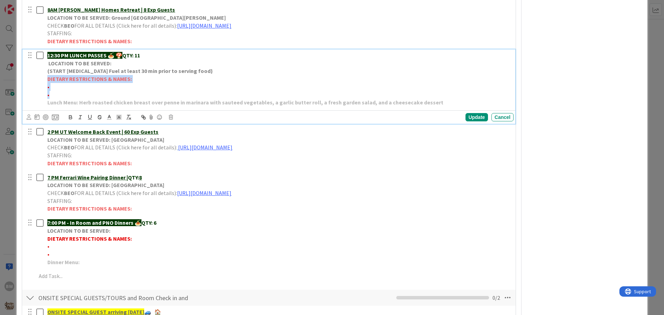
drag, startPoint x: 48, startPoint y: 79, endPoint x: 143, endPoint y: 91, distance: 96.5
click at [143, 91] on div "12:30 PM LUNCH PASSES 🍝 🍄 QTY: 11 LOCATION TO BE SERVED: (START Chafing Fuel at…" at bounding box center [279, 78] width 469 height 59
copy div "DIETARY RESTRICTIONS & NAMES: • •"
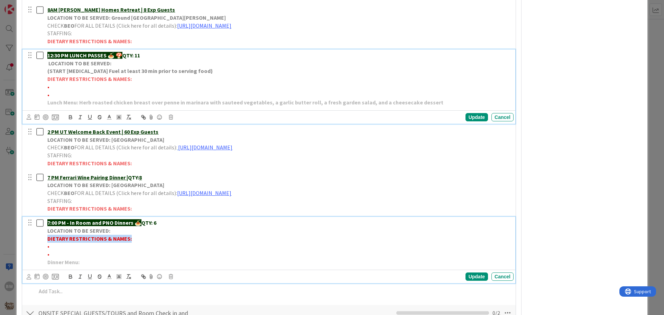
drag, startPoint x: 47, startPoint y: 238, endPoint x: 132, endPoint y: 242, distance: 85.1
click at [132, 242] on div "7:00 PM - In Room and PNO Dinners 🍝 QTY: 6 LOCATION TO BE SERVED: DIETARY RESTR…" at bounding box center [279, 242] width 469 height 51
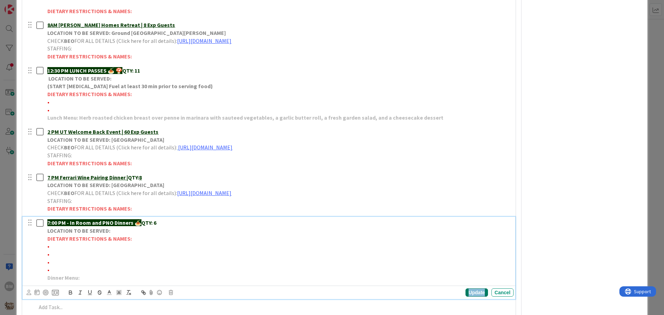
click at [470, 291] on div "Update" at bounding box center [476, 292] width 22 height 8
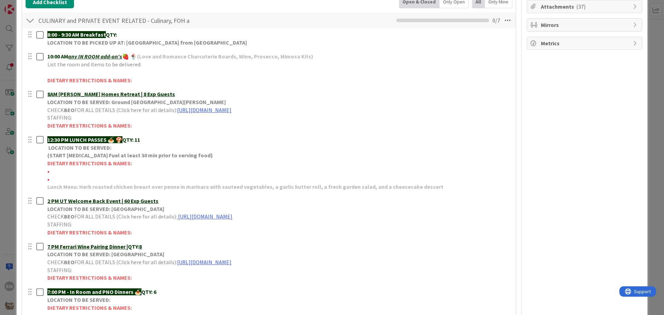
scroll to position [296, 0]
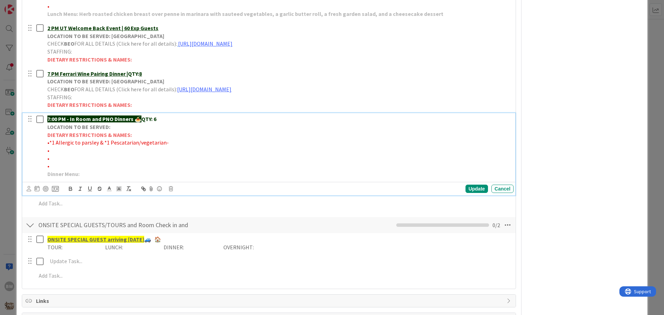
click at [168, 144] on p "•*1 Allergic to parsley & *1 Pescatarian/vegetarian-" at bounding box center [278, 143] width 463 height 8
drag, startPoint x: 162, startPoint y: 143, endPoint x: 49, endPoint y: 143, distance: 113.0
click at [49, 143] on span "•*1 Allergic to parsley & *1 Pescatarian/vegetarian-SETHI" at bounding box center [128, 142] width 162 height 7
click at [71, 190] on icon "button" at bounding box center [70, 190] width 3 height 2
click at [57, 153] on p "•" at bounding box center [278, 151] width 463 height 8
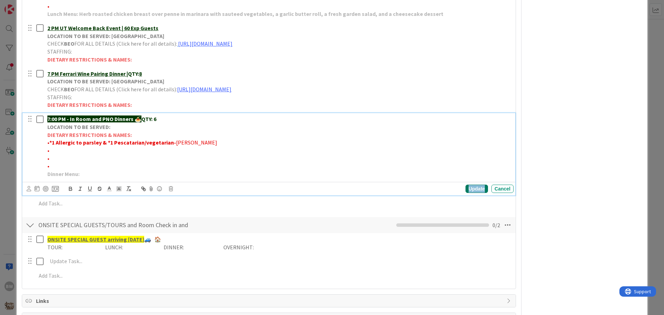
click at [468, 186] on div "Update" at bounding box center [476, 189] width 22 height 8
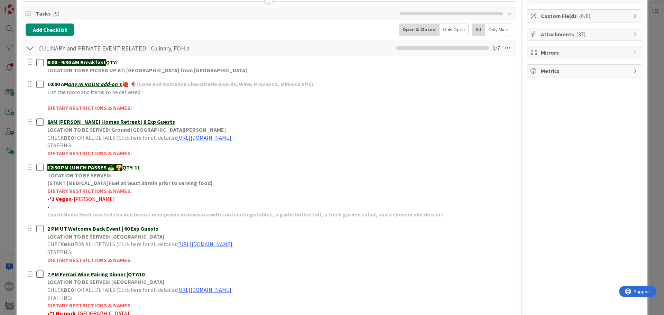
scroll to position [0, 0]
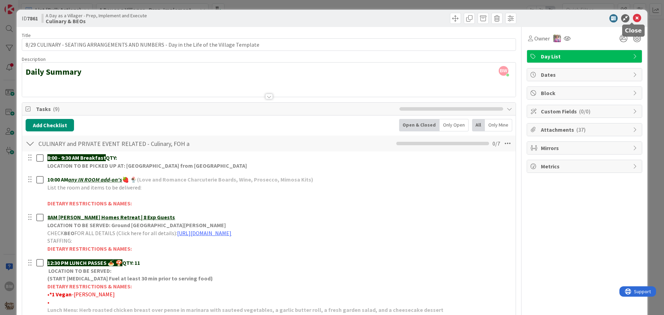
click at [632, 17] on icon at bounding box center [636, 18] width 8 height 8
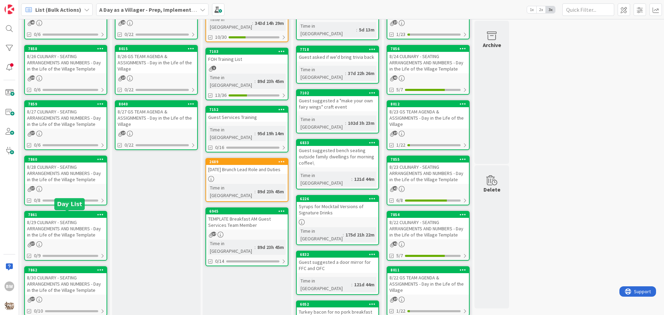
click at [64, 214] on div "7861" at bounding box center [67, 214] width 78 height 5
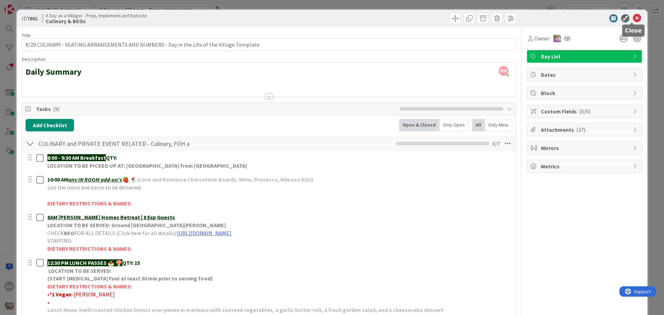
click at [633, 20] on icon at bounding box center [636, 18] width 8 height 8
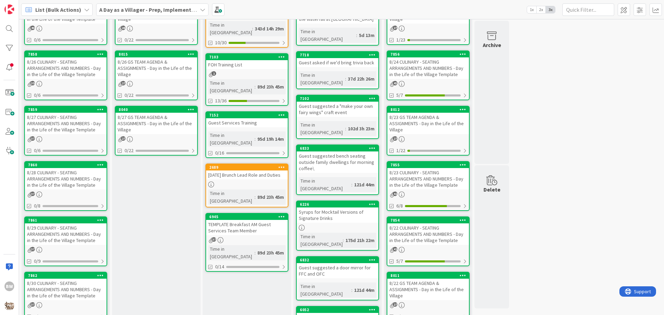
scroll to position [138, 0]
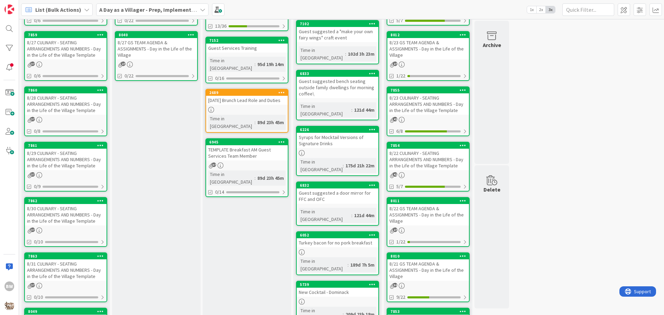
click at [416, 150] on div "8/22 CULINARY - SEATING ARRANGEMENTS AND NUMBERS - Day in the Life of the Villa…" at bounding box center [428, 159] width 82 height 21
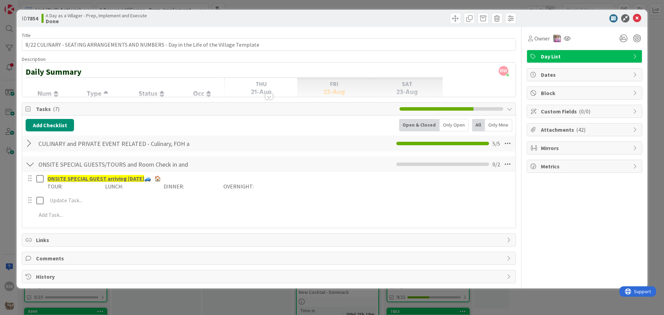
click at [28, 143] on div at bounding box center [30, 143] width 9 height 12
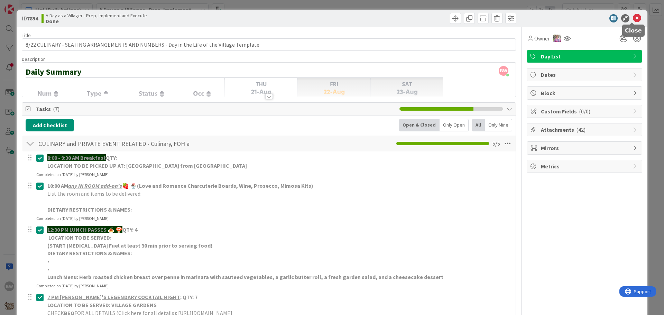
click at [632, 18] on icon at bounding box center [636, 18] width 8 height 8
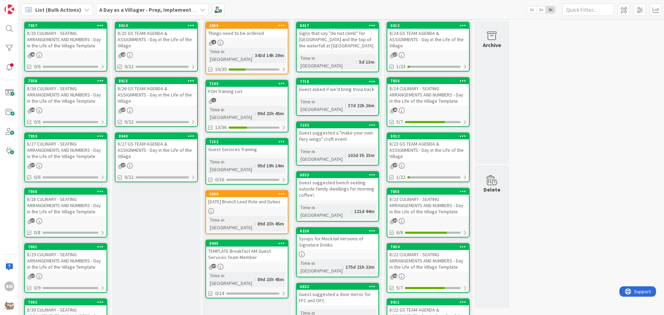
scroll to position [35, 0]
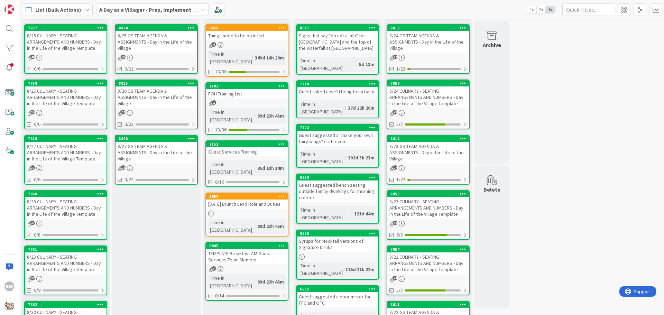
click at [200, 10] on icon at bounding box center [203, 10] width 6 height 6
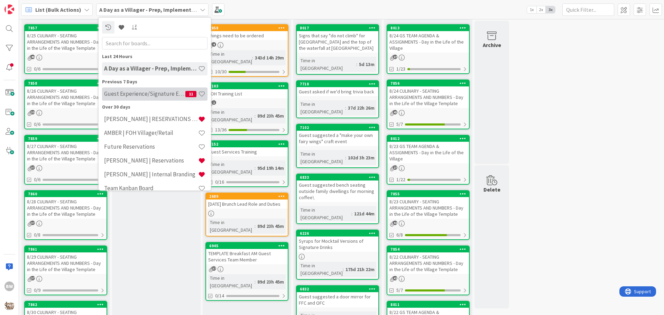
click at [132, 97] on h4 "Guest Experience/Signature Events" at bounding box center [144, 93] width 81 height 7
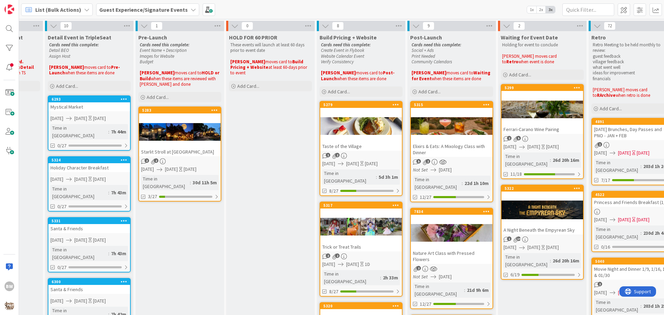
scroll to position [0, 306]
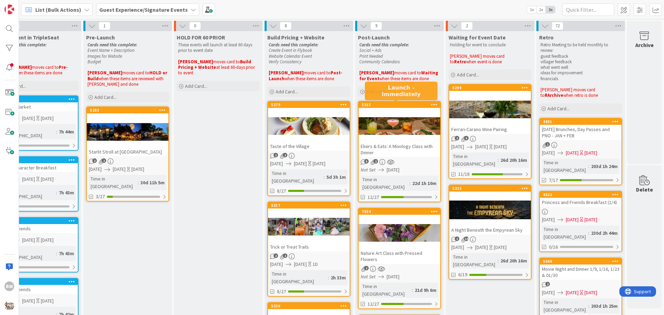
click at [386, 102] on div "5315" at bounding box center [401, 104] width 78 height 5
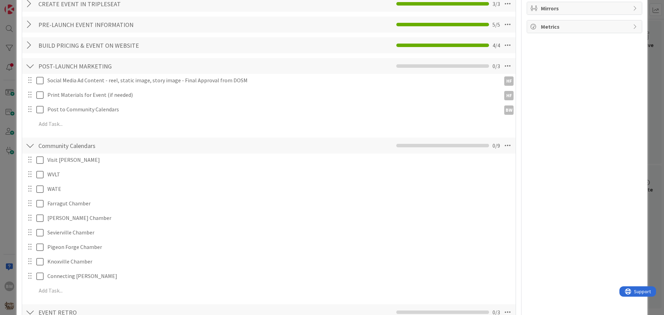
scroll to position [243, 0]
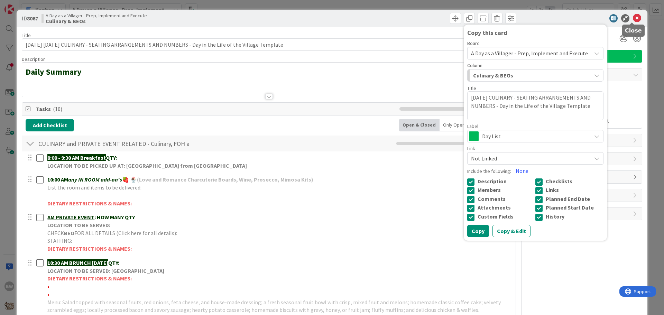
click at [633, 16] on icon at bounding box center [636, 18] width 8 height 8
